Goal: Find specific page/section: Find specific page/section

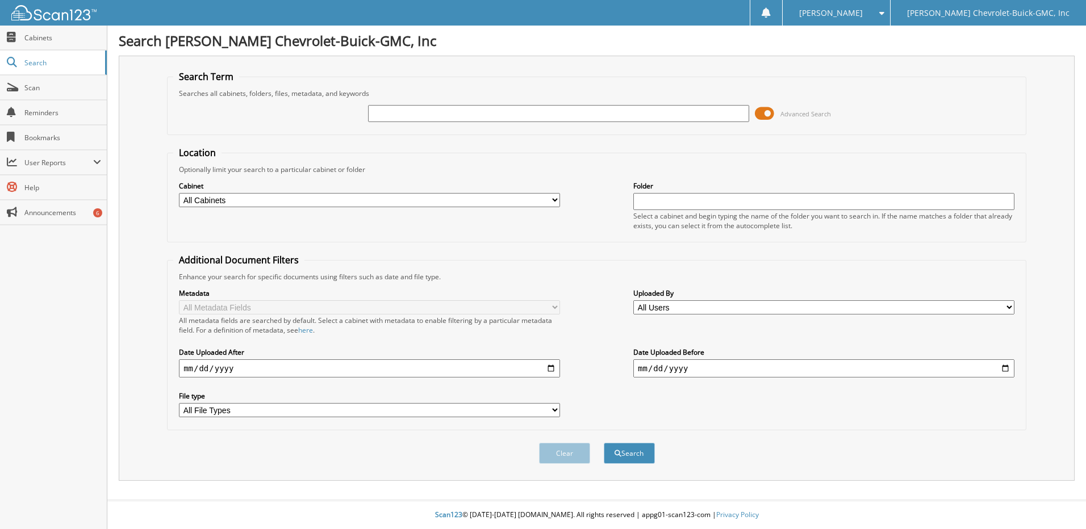
click at [507, 111] on input "text" at bounding box center [558, 113] width 381 height 17
type input "[PERSON_NAME]"
click at [766, 112] on span at bounding box center [764, 113] width 19 height 17
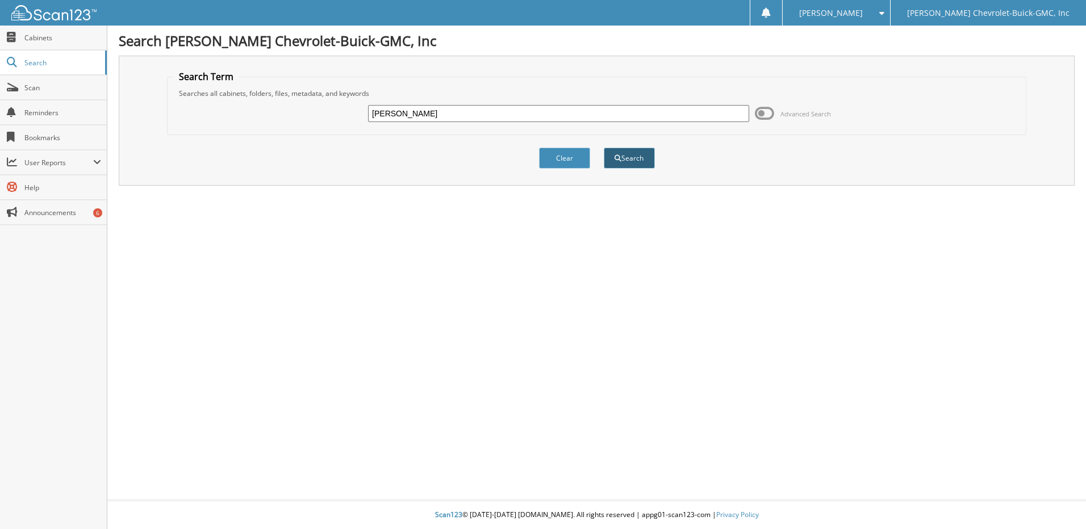
click at [629, 159] on button "Search" at bounding box center [629, 158] width 51 height 21
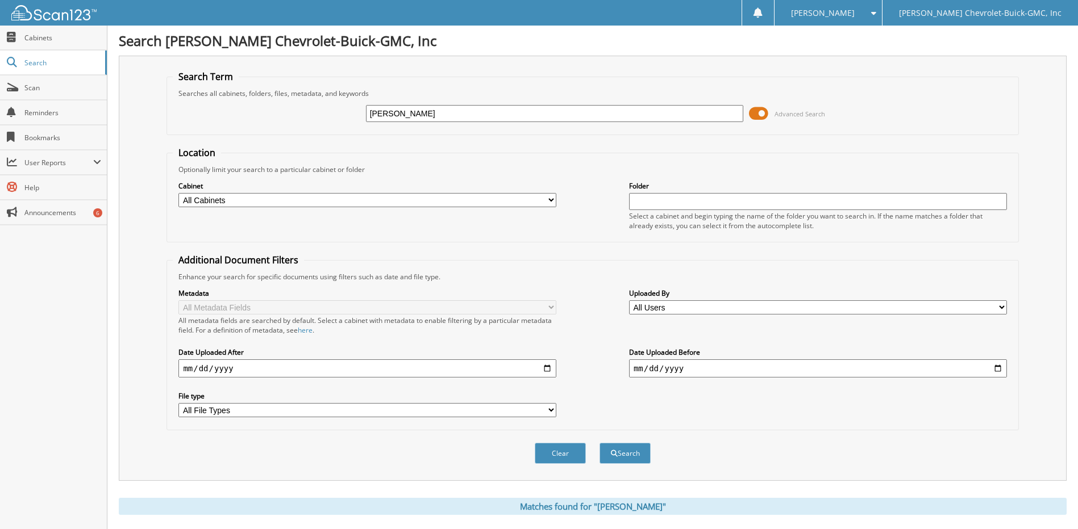
click at [762, 114] on span at bounding box center [758, 113] width 19 height 17
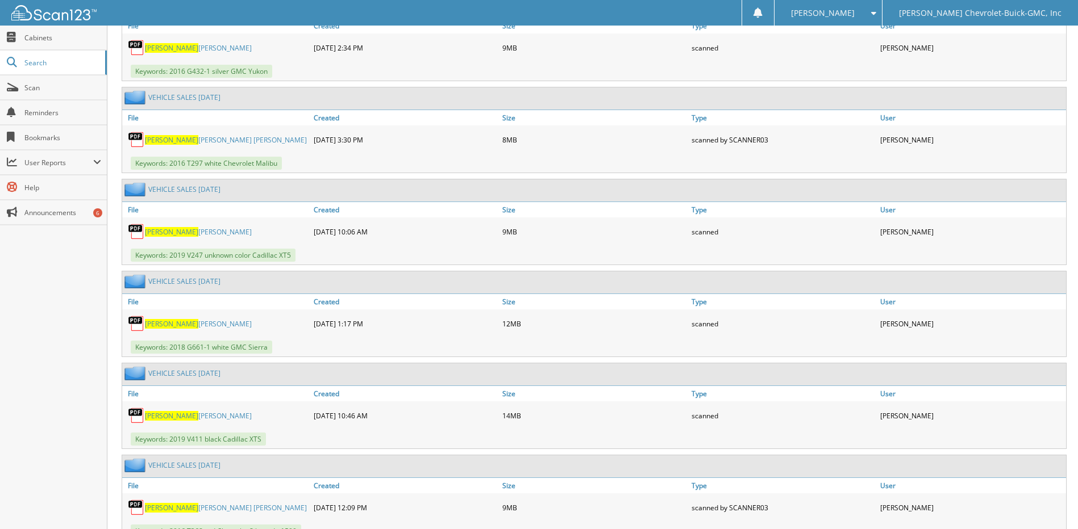
scroll to position [1306, 0]
click at [172, 227] on link "LUMLEY KENNETH" at bounding box center [198, 232] width 107 height 10
click at [187, 319] on link "LUMLEY KENNETH" at bounding box center [198, 324] width 107 height 10
